Goal: Information Seeking & Learning: Understand process/instructions

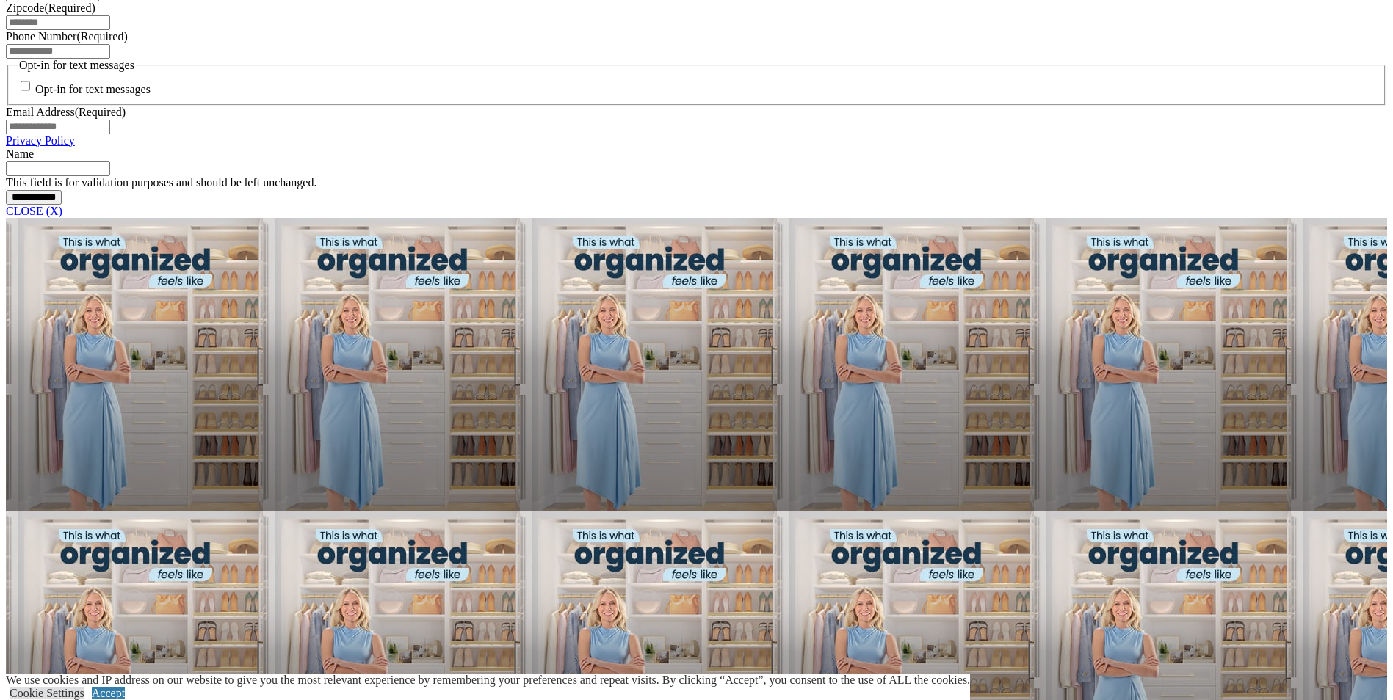
scroll to position [954, 0]
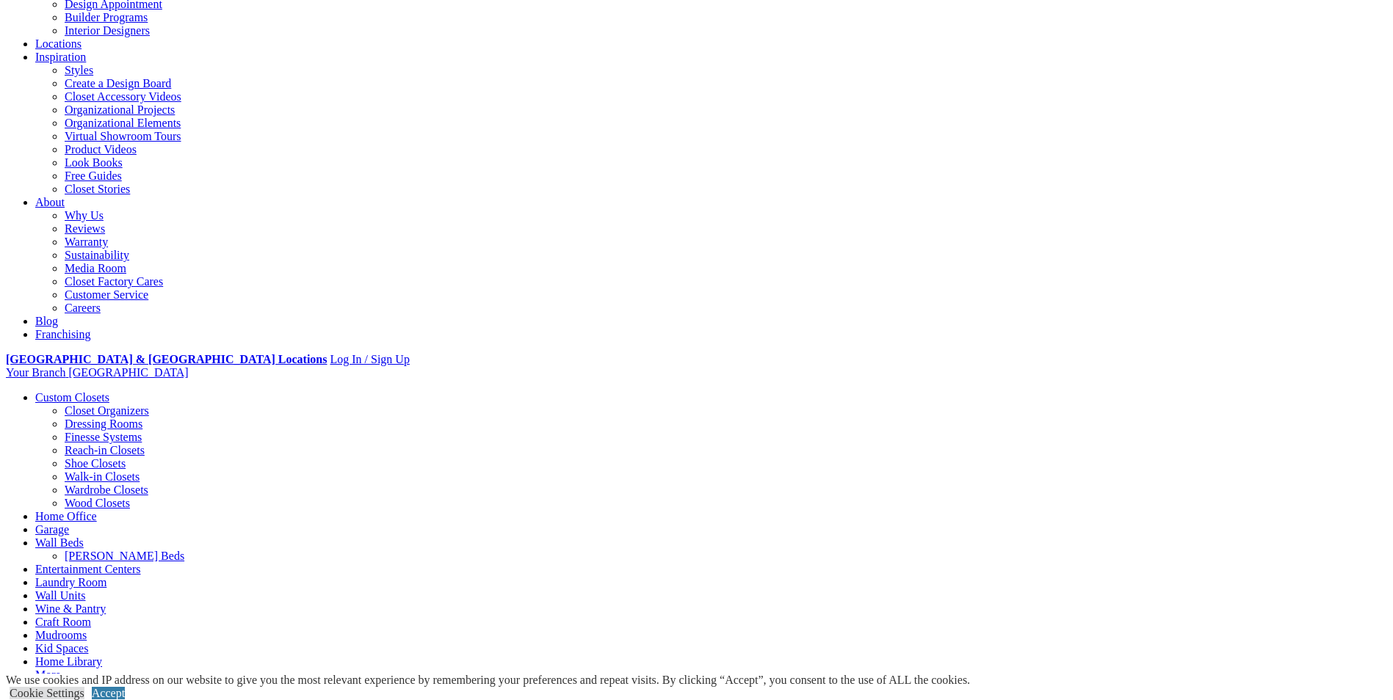
scroll to position [220, 0]
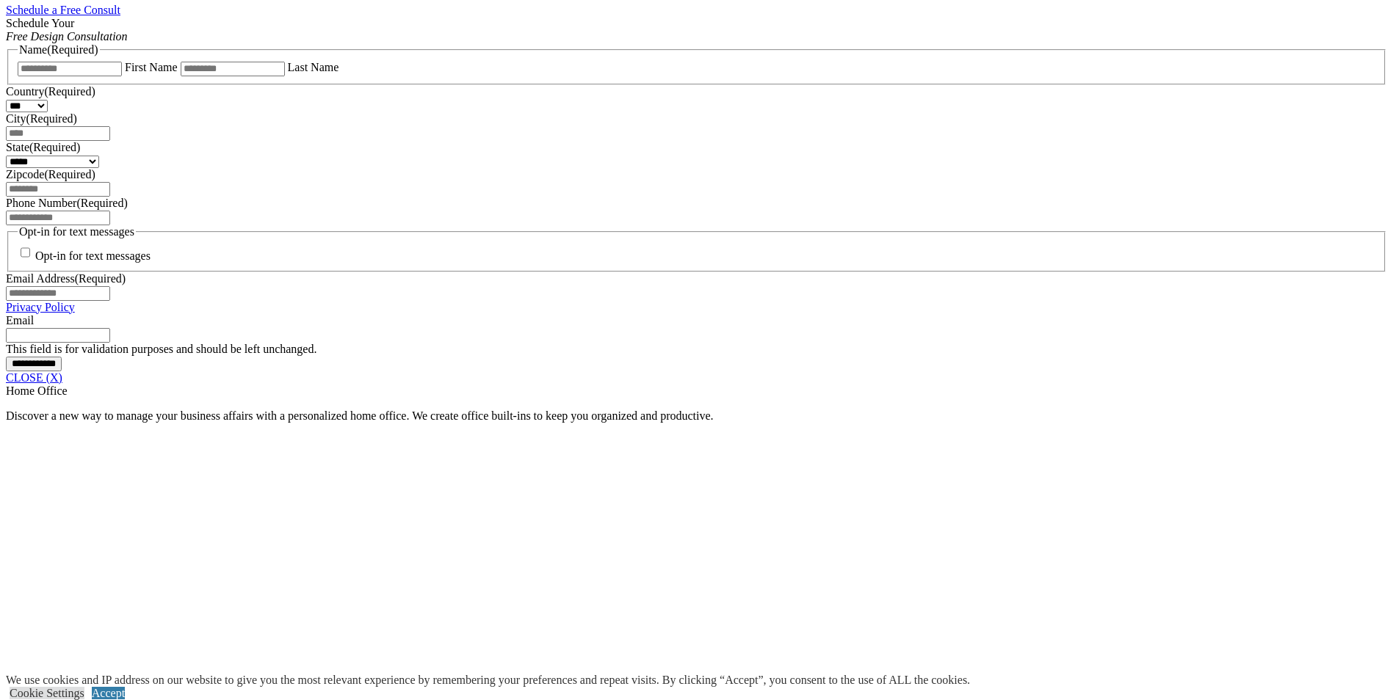
scroll to position [965, 0]
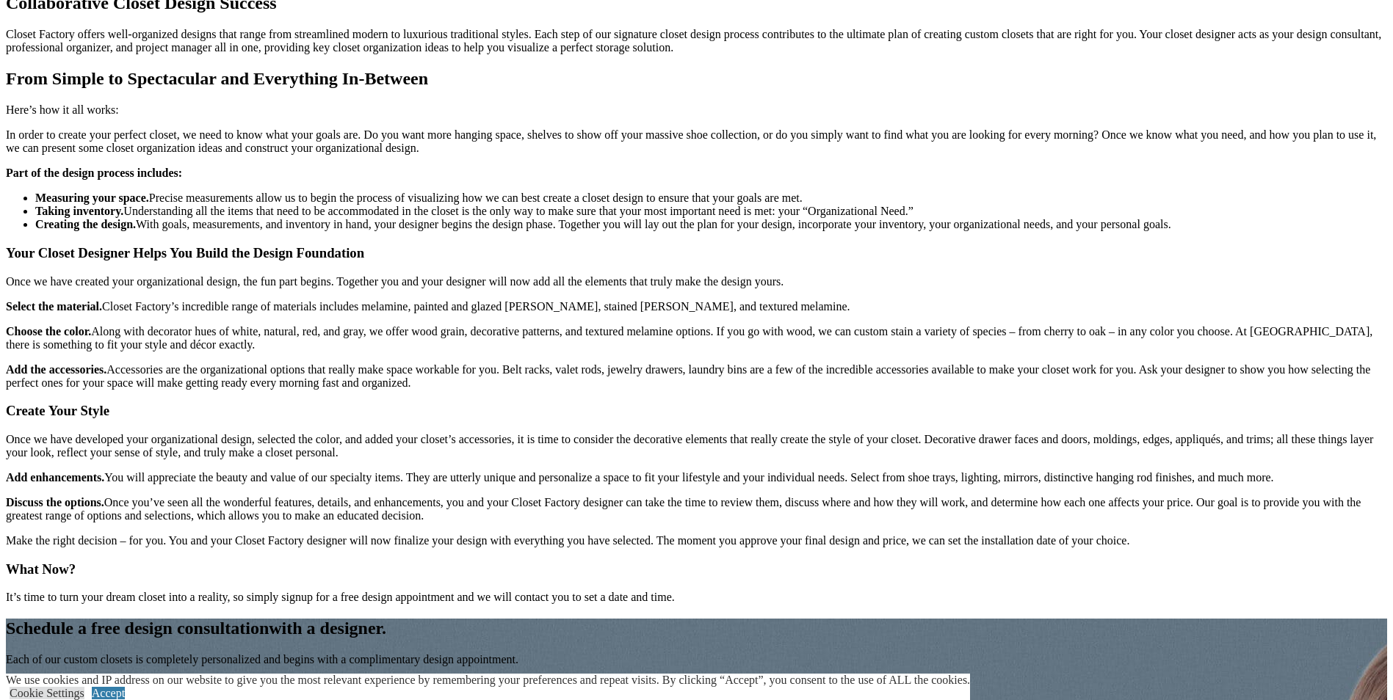
scroll to position [1909, 0]
